Goal: Task Accomplishment & Management: Manage account settings

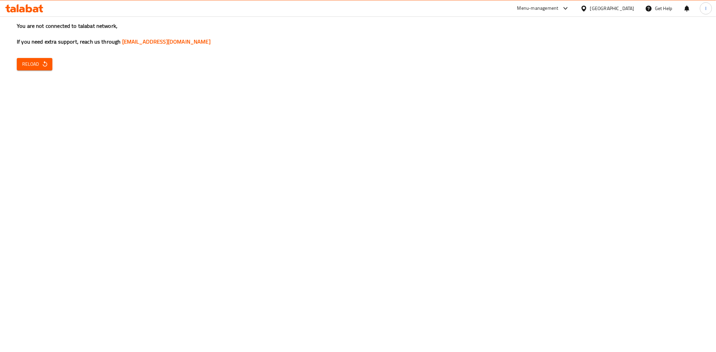
click at [24, 7] on icon at bounding box center [24, 8] width 38 height 8
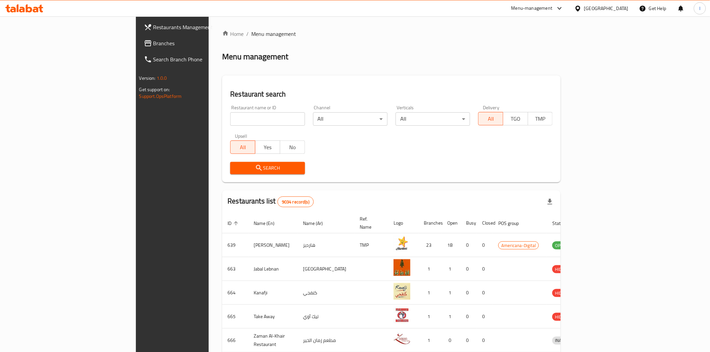
click at [230, 122] on input "search" at bounding box center [267, 118] width 74 height 13
paste input "609413"
type input "609413"
click at [247, 164] on span "Search" at bounding box center [267, 168] width 64 height 8
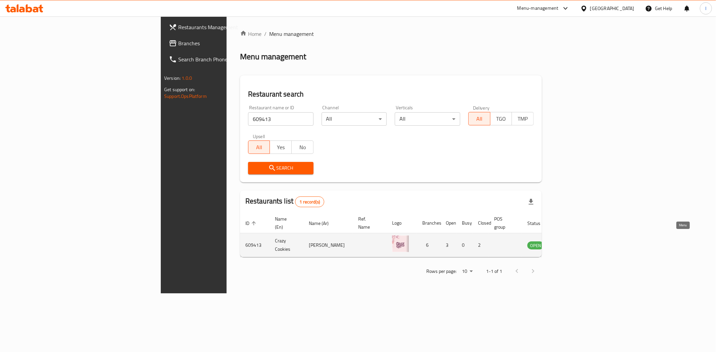
click at [570, 243] on icon "enhanced table" at bounding box center [566, 246] width 7 height 6
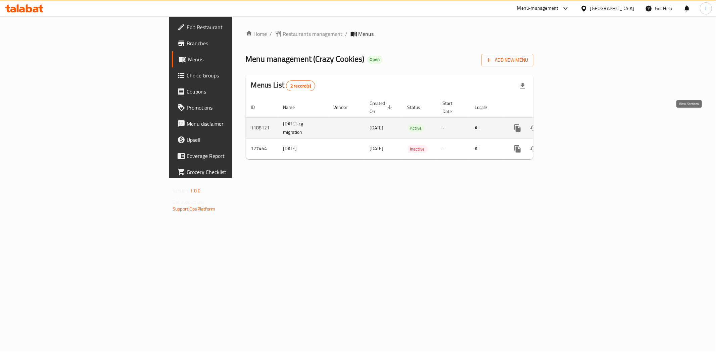
click at [570, 124] on icon "enhanced table" at bounding box center [566, 128] width 8 height 8
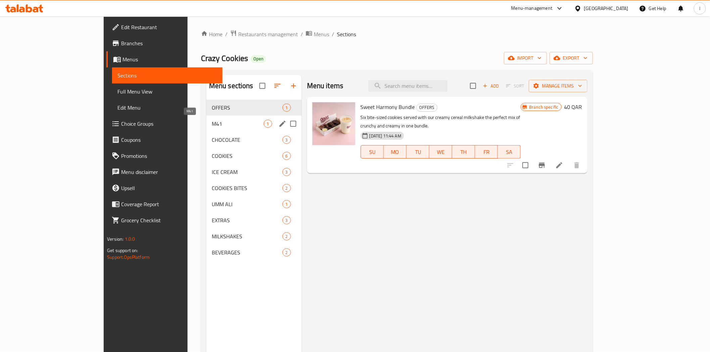
click at [212, 125] on span "M41" at bounding box center [238, 124] width 52 height 8
